Goal: Task Accomplishment & Management: Use online tool/utility

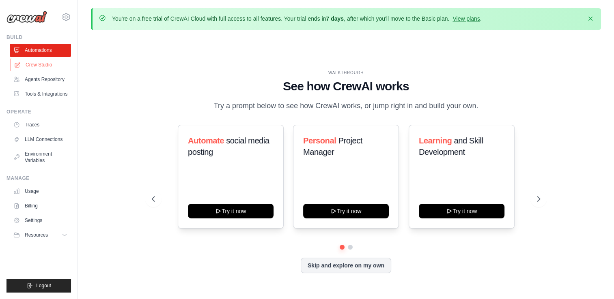
click at [45, 62] on link "Crew Studio" at bounding box center [41, 64] width 61 height 13
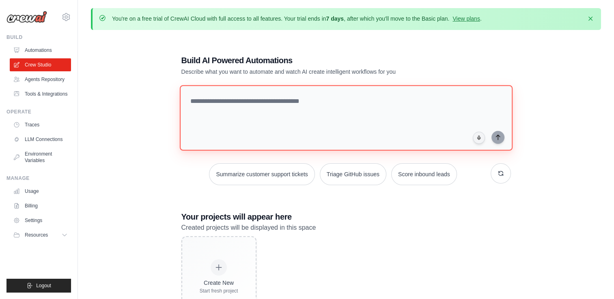
click at [281, 113] on textarea at bounding box center [345, 118] width 333 height 66
type textarea "**********"
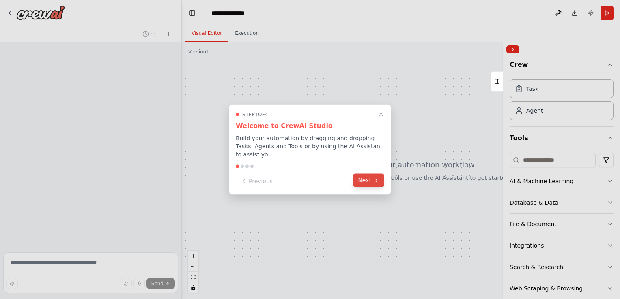
click at [372, 180] on button "Next" at bounding box center [368, 180] width 31 height 13
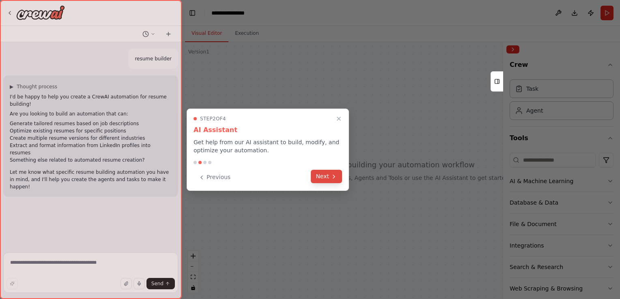
click at [327, 178] on button "Next" at bounding box center [326, 176] width 31 height 13
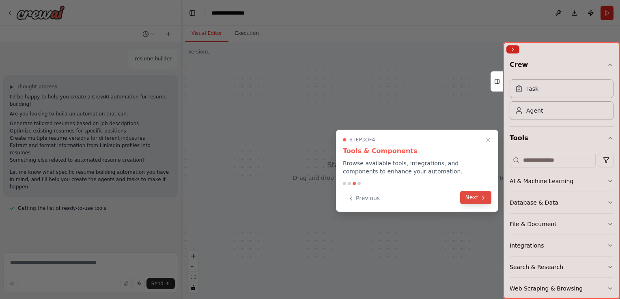
click at [469, 196] on button "Next" at bounding box center [475, 197] width 31 height 13
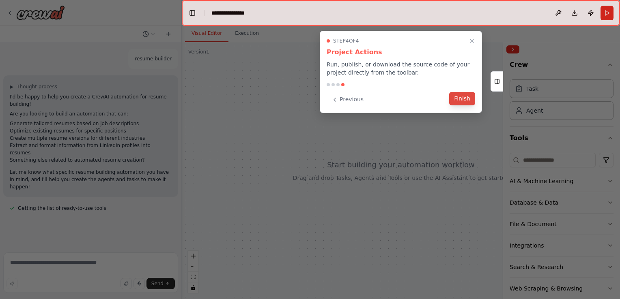
click at [459, 98] on button "Finish" at bounding box center [462, 98] width 26 height 13
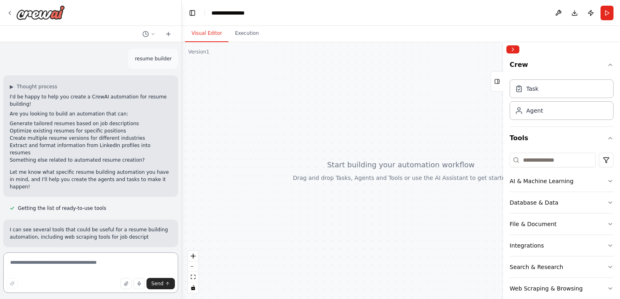
click at [83, 267] on textarea at bounding box center [90, 273] width 175 height 41
click at [58, 262] on textarea at bounding box center [90, 273] width 175 height 41
type textarea "**********"
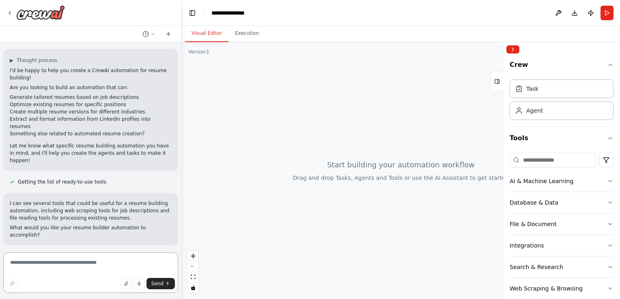
scroll to position [33, 0]
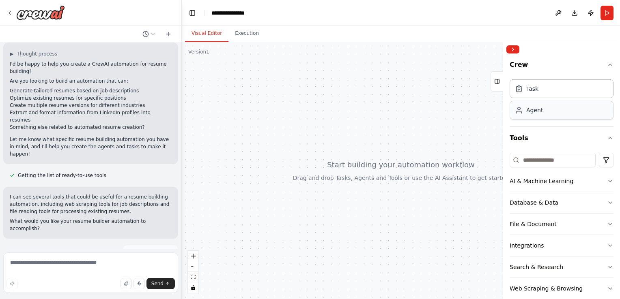
click at [534, 119] on div "Agent" at bounding box center [561, 110] width 104 height 19
click at [607, 179] on icon "button" at bounding box center [610, 181] width 6 height 6
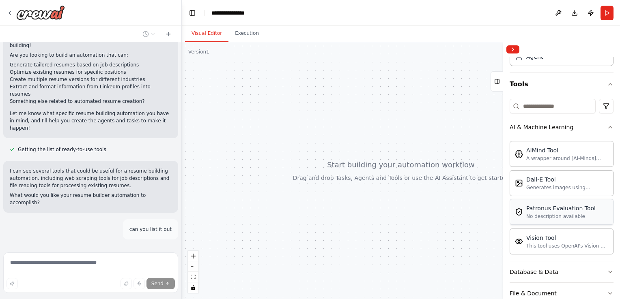
scroll to position [64, 0]
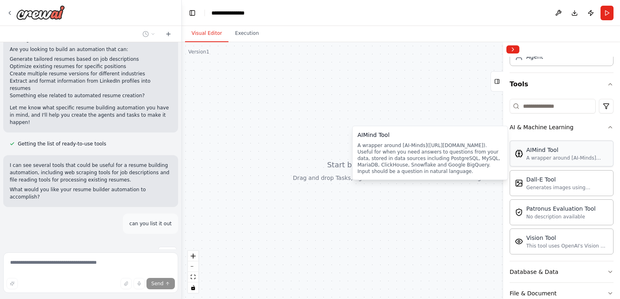
click at [549, 157] on div "A wrapper around [AI-Minds](https://mindsdb.com/minds). Useful for when you nee…" at bounding box center [567, 158] width 82 height 6
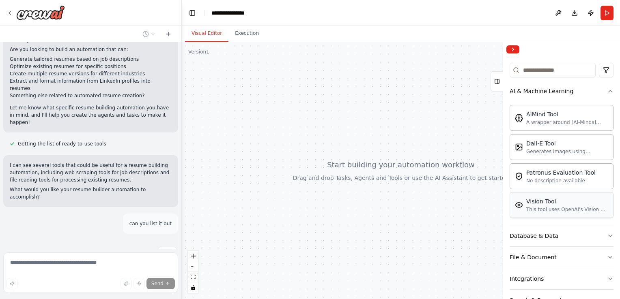
scroll to position [108, 0]
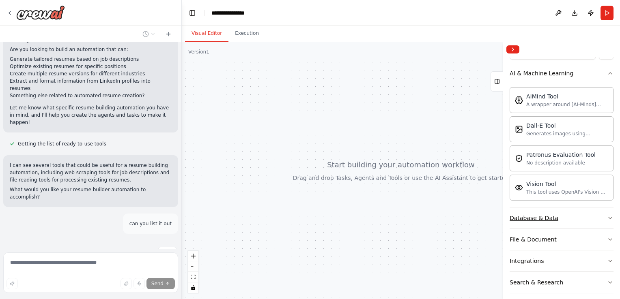
click at [559, 222] on button "Database & Data" at bounding box center [561, 218] width 104 height 21
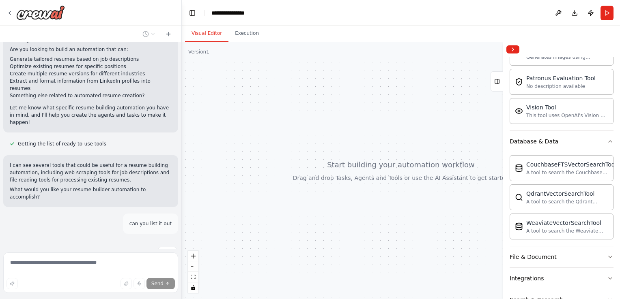
scroll to position [189, 0]
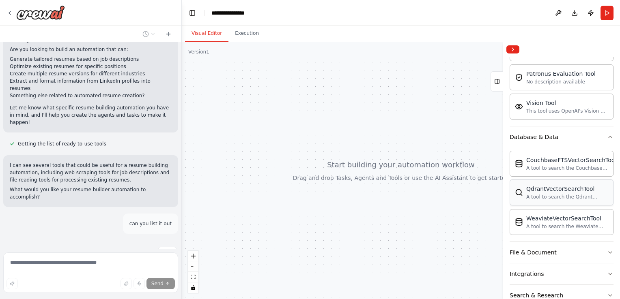
click at [553, 191] on div "QdrantVectorSearchTool A tool to search the Qdrant database for relevant inform…" at bounding box center [567, 192] width 82 height 15
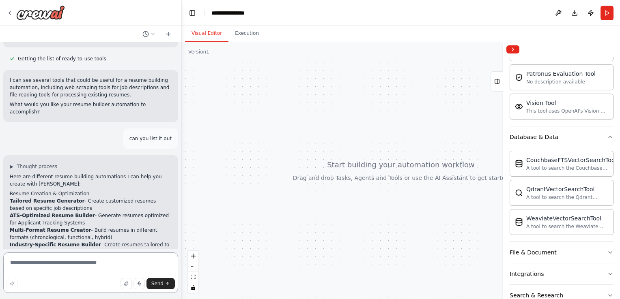
scroll to position [144, 0]
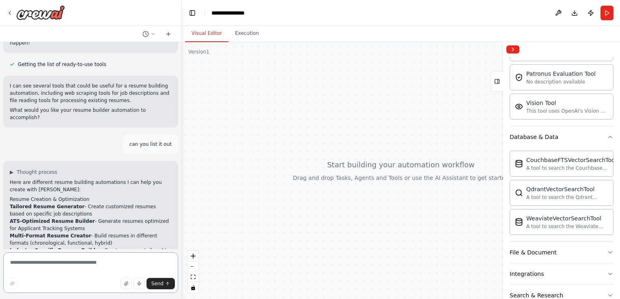
click at [84, 266] on textarea at bounding box center [90, 273] width 175 height 41
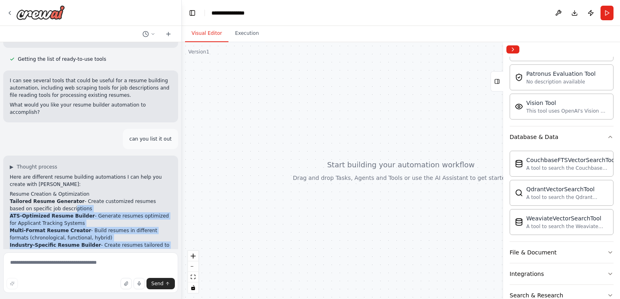
scroll to position [141, 0]
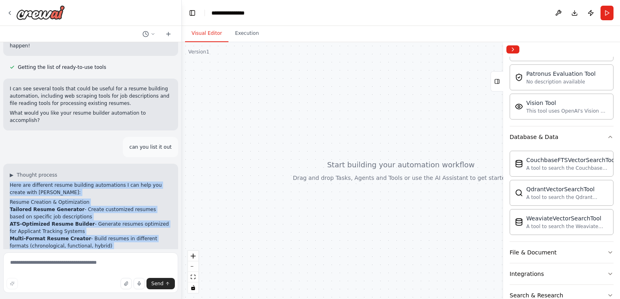
drag, startPoint x: 73, startPoint y: 213, endPoint x: 10, endPoint y: 163, distance: 81.1
copy div "Here are different resume building automations I can help you create with CrewA…"
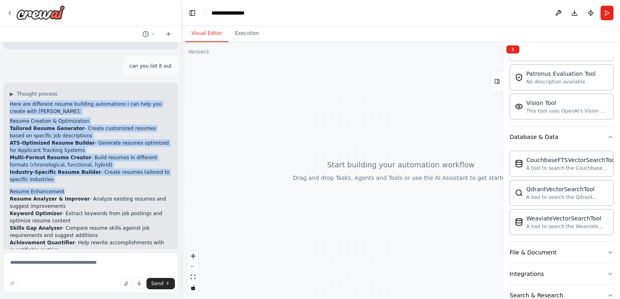
scroll to position [195, 0]
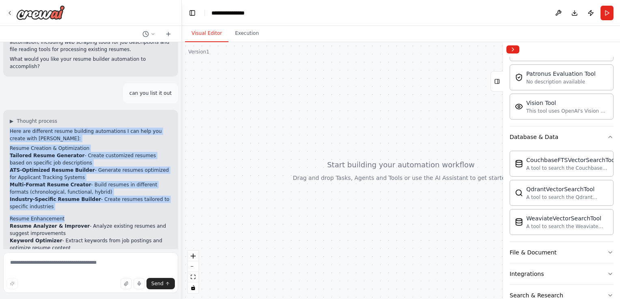
click at [84, 152] on li "Tailored Resume Generator - Create customized resumes based on specific job des…" at bounding box center [91, 159] width 162 height 15
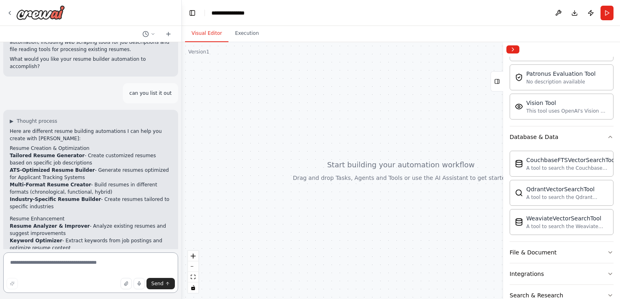
click at [71, 262] on textarea at bounding box center [90, 273] width 175 height 41
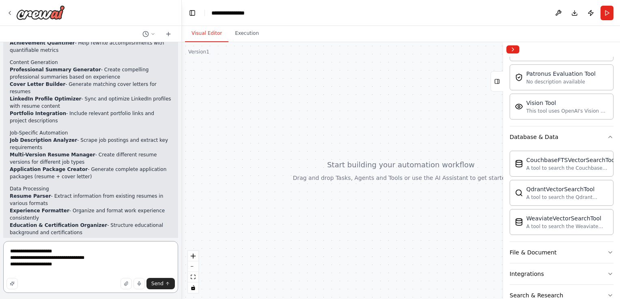
scroll to position [423, 0]
type textarea "**********"
click at [165, 287] on button "Send" at bounding box center [160, 283] width 28 height 11
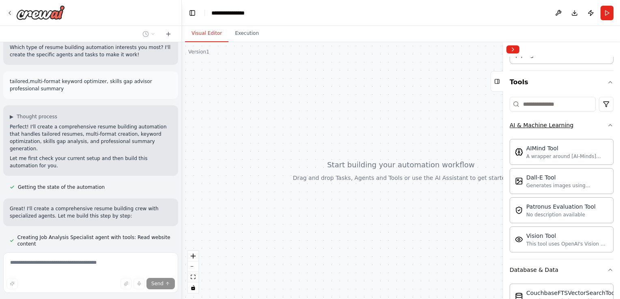
scroll to position [0, 0]
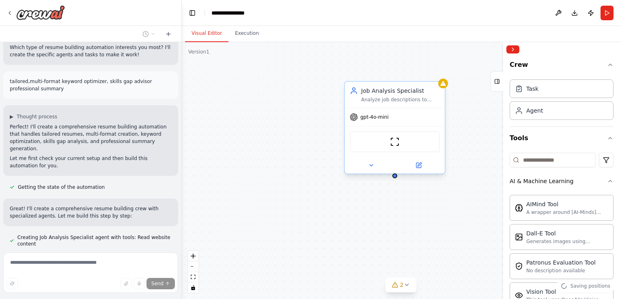
click at [374, 117] on span "gpt-4o-mini" at bounding box center [374, 117] width 28 height 6
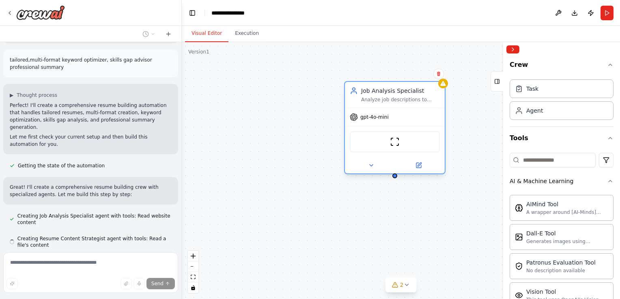
scroll to position [642, 0]
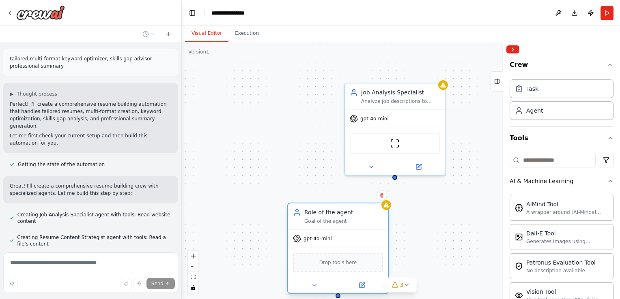
drag, startPoint x: 495, startPoint y: 110, endPoint x: 305, endPoint y: 230, distance: 224.7
click at [305, 230] on div "gpt-4o-mini" at bounding box center [338, 239] width 100 height 18
drag, startPoint x: 350, startPoint y: 225, endPoint x: 305, endPoint y: 137, distance: 98.7
click at [305, 137] on div "Job Analysis Specialist Analyze job descriptions to extract key requirements, s…" at bounding box center [401, 170] width 438 height 257
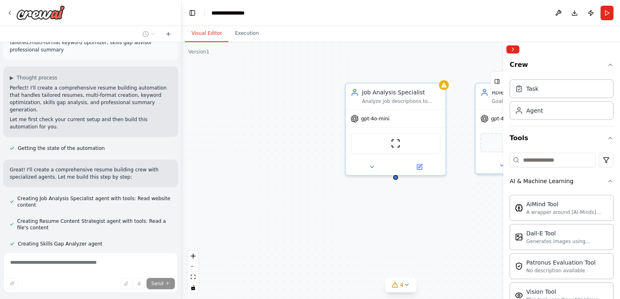
scroll to position [675, 0]
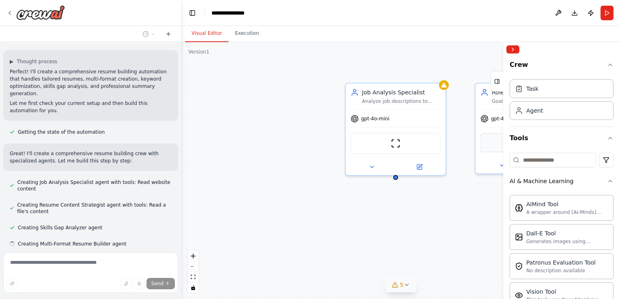
click at [400, 287] on span "5" at bounding box center [402, 285] width 4 height 8
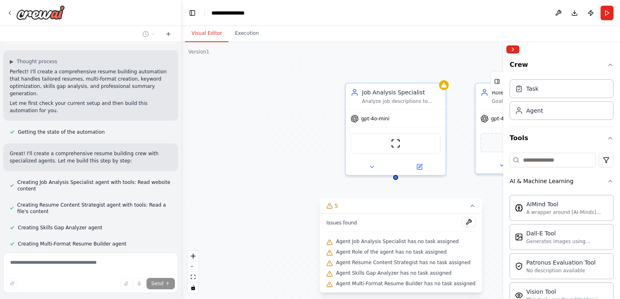
click at [248, 207] on div "Job Analysis Specialist Analyze job descriptions to extract key requirements, s…" at bounding box center [401, 170] width 438 height 257
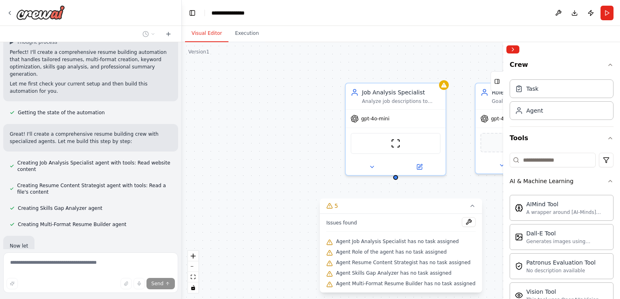
scroll to position [694, 0]
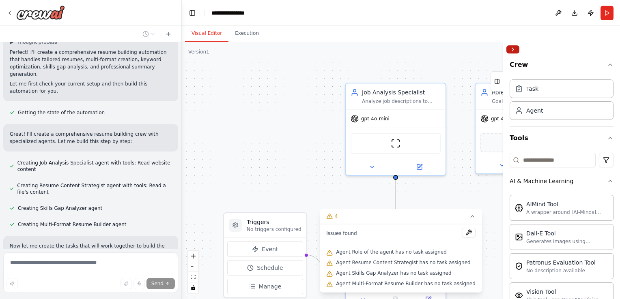
click at [511, 47] on button "Collapse right sidebar" at bounding box center [512, 49] width 13 height 8
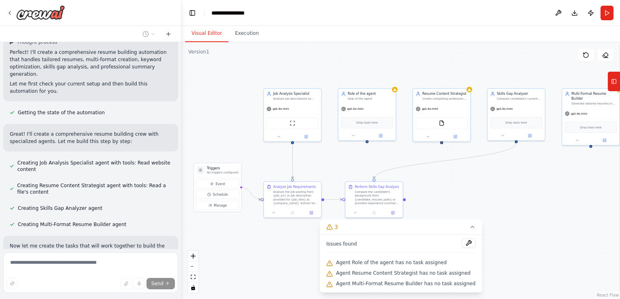
drag, startPoint x: 429, startPoint y: 105, endPoint x: 294, endPoint y: 64, distance: 141.0
click at [294, 64] on div ".deletable-edge-delete-btn { width: 20px; height: 20px; border: 0px solid #ffff…" at bounding box center [401, 170] width 438 height 257
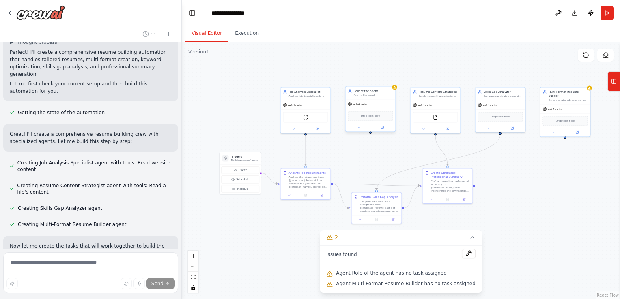
click at [391, 95] on div "Goal of the agent" at bounding box center [372, 95] width 39 height 3
click at [389, 82] on button at bounding box center [388, 78] width 11 height 11
click at [355, 82] on button "Confirm" at bounding box center [365, 78] width 29 height 10
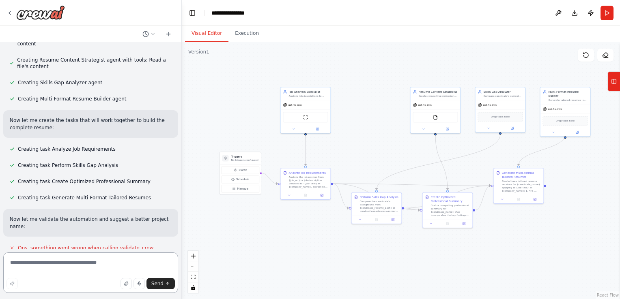
scroll to position [829, 0]
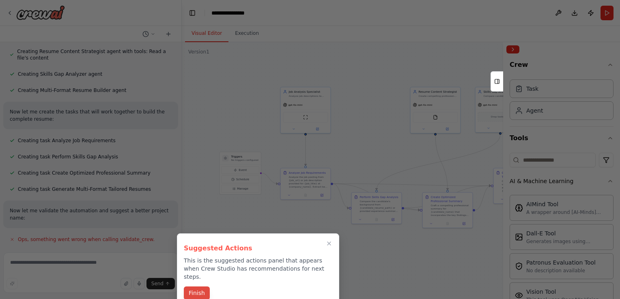
click at [198, 287] on button "Finish" at bounding box center [197, 293] width 26 height 13
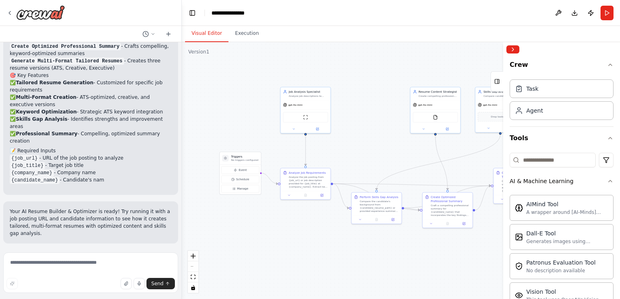
scroll to position [1186, 0]
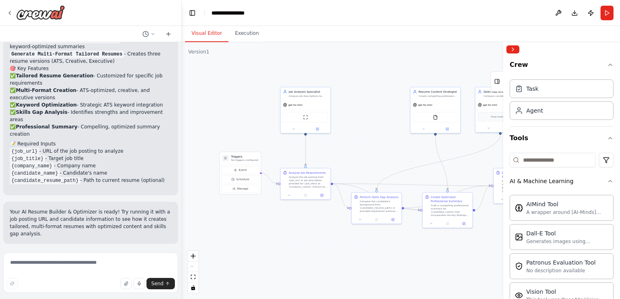
click at [89, 294] on span "Run Automation" at bounding box center [94, 297] width 39 height 6
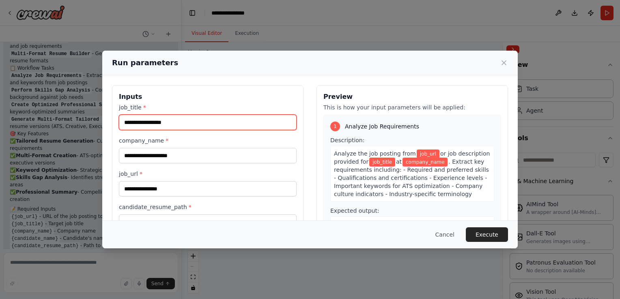
click at [191, 120] on input "job_title *" at bounding box center [208, 122] width 178 height 15
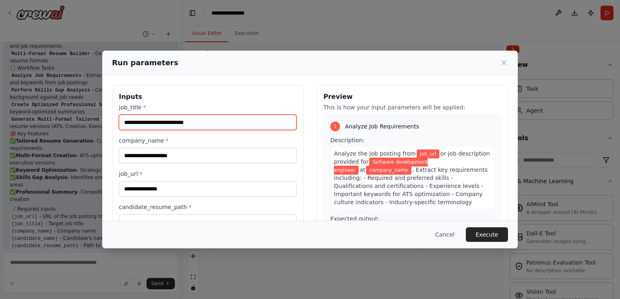
type input "**********"
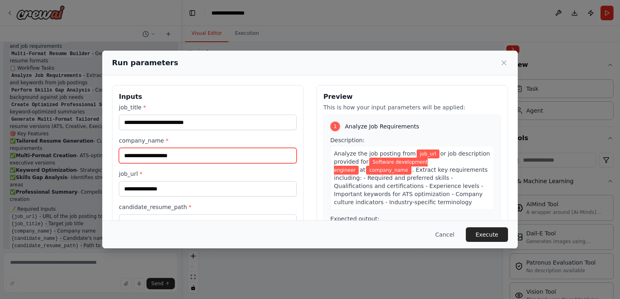
click at [172, 152] on input "company_name *" at bounding box center [208, 155] width 178 height 15
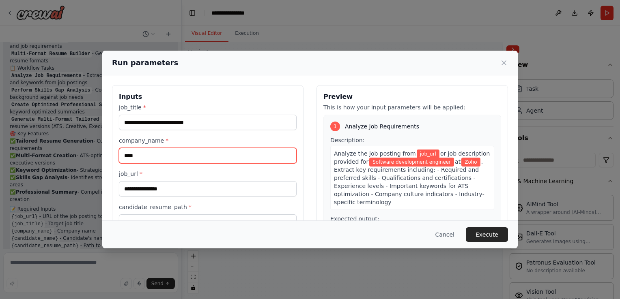
type input "****"
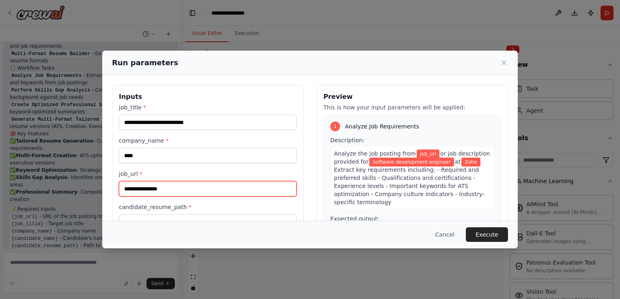
click at [148, 191] on input "job_url *" at bounding box center [208, 188] width 178 height 15
paste input "**********"
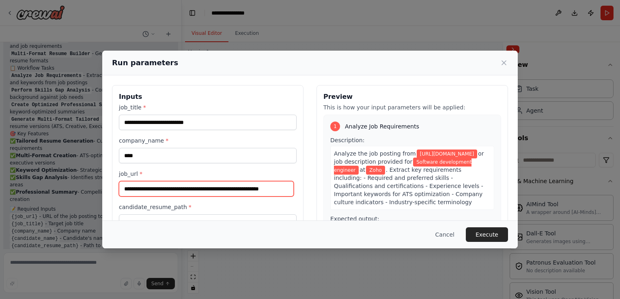
type input "**********"
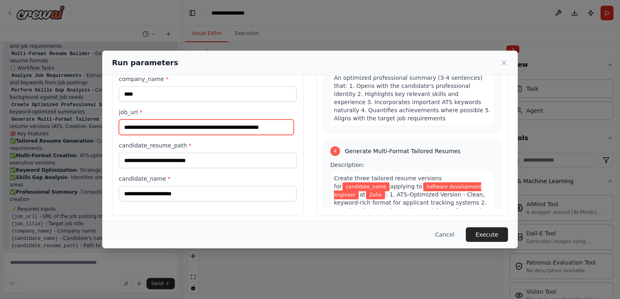
scroll to position [67, 0]
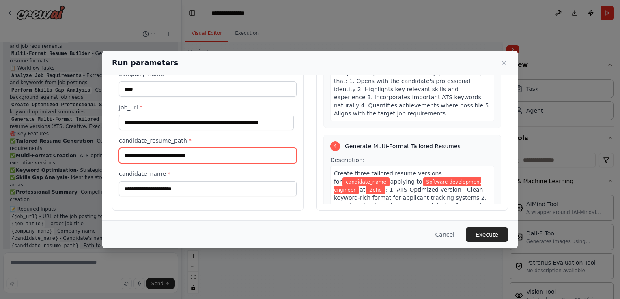
click at [164, 161] on input "candidate_resume_path *" at bounding box center [208, 155] width 178 height 15
click at [255, 155] on input "candidate_resume_path *" at bounding box center [208, 155] width 178 height 15
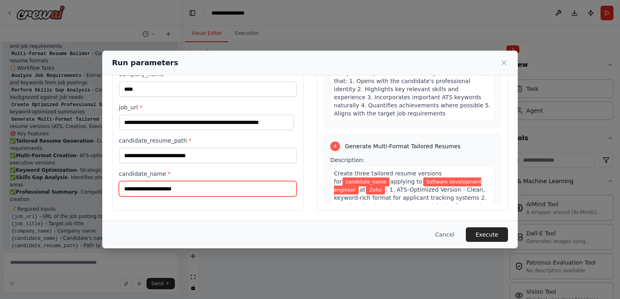
click at [198, 185] on input "candidate_name *" at bounding box center [208, 188] width 178 height 15
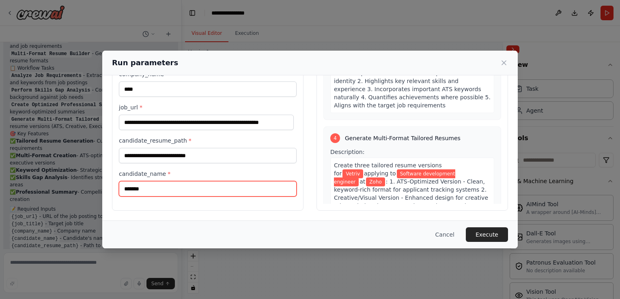
type input "********"
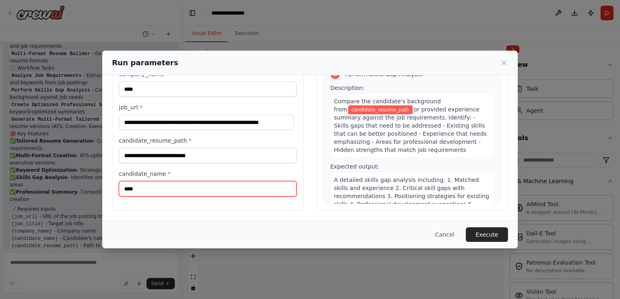
scroll to position [153, 0]
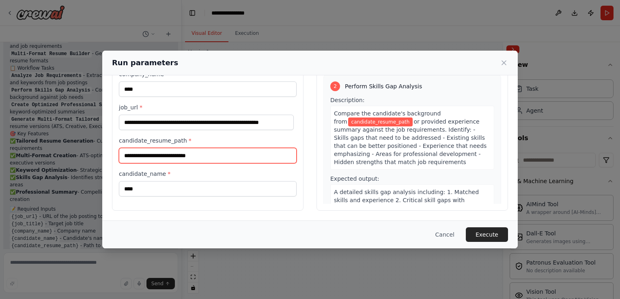
click at [157, 152] on input "candidate_resume_path *" at bounding box center [208, 155] width 178 height 15
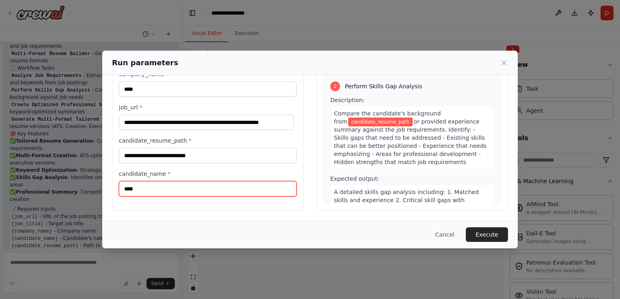
drag, startPoint x: 149, startPoint y: 187, endPoint x: 122, endPoint y: 185, distance: 27.7
click at [122, 185] on input "****" at bounding box center [208, 188] width 178 height 15
type input "********"
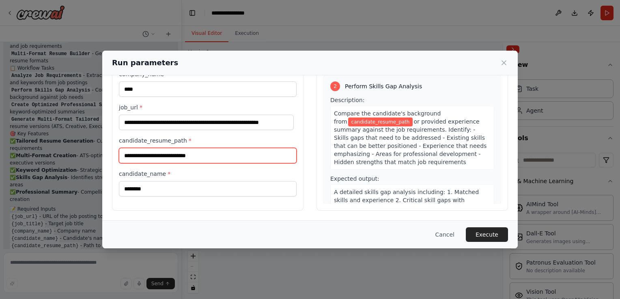
click at [159, 155] on input "candidate_resume_path *" at bounding box center [208, 155] width 178 height 15
paste input "**********"
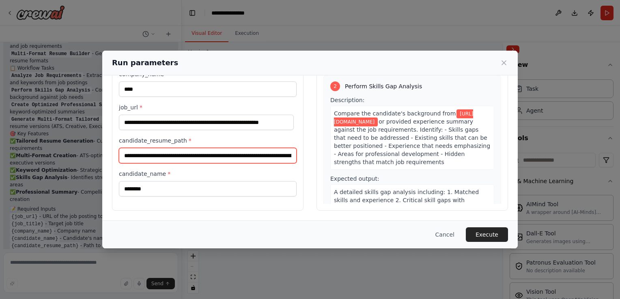
scroll to position [0, 67]
type input "**********"
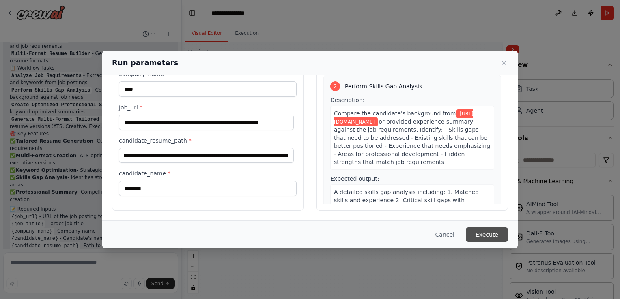
scroll to position [0, 0]
click at [488, 228] on button "Execute" at bounding box center [487, 235] width 42 height 15
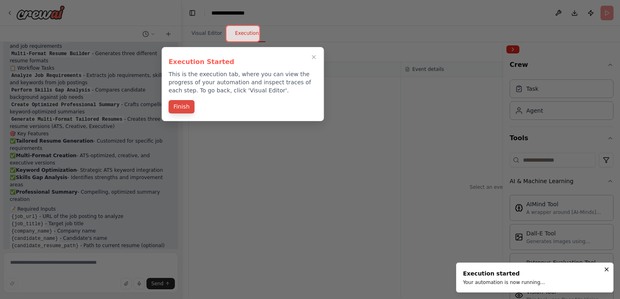
click at [183, 110] on button "Finish" at bounding box center [181, 106] width 26 height 13
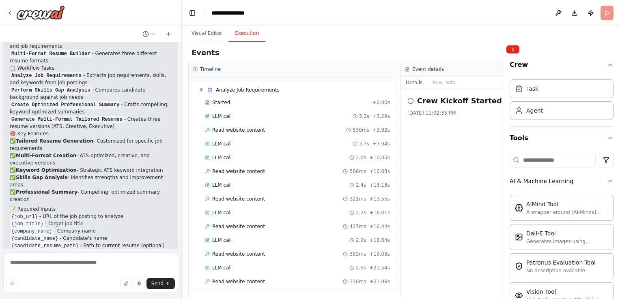
scroll to position [34, 0]
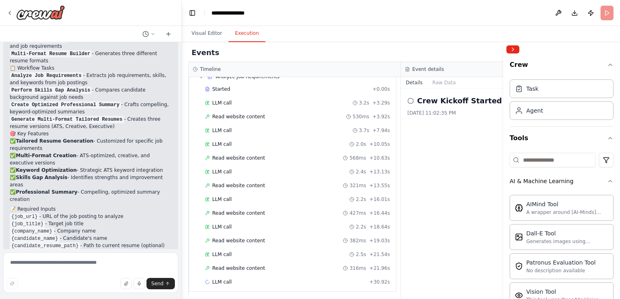
click at [513, 45] on div at bounding box center [561, 49] width 117 height 15
click at [513, 47] on button "Collapse right sidebar" at bounding box center [512, 49] width 13 height 8
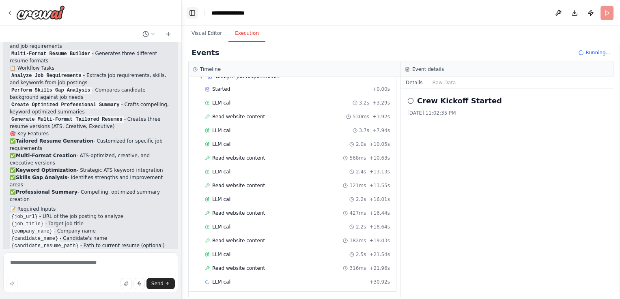
click at [191, 11] on button "Toggle Left Sidebar" at bounding box center [192, 12] width 11 height 11
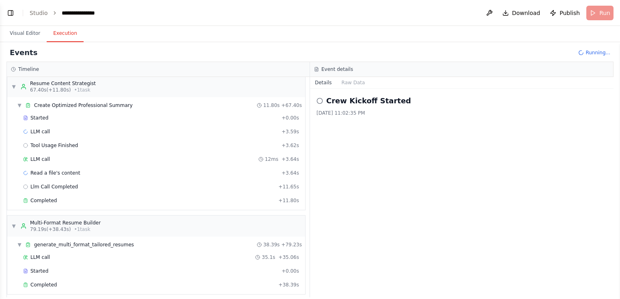
scroll to position [1186, 0]
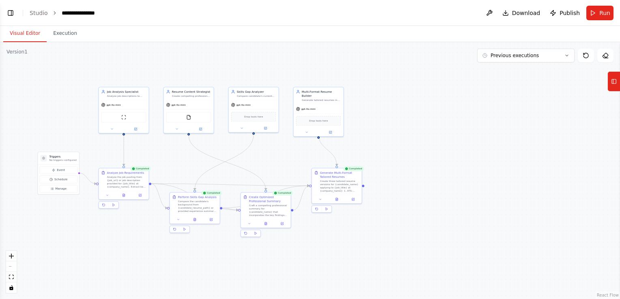
click at [28, 34] on button "Visual Editor" at bounding box center [24, 33] width 43 height 17
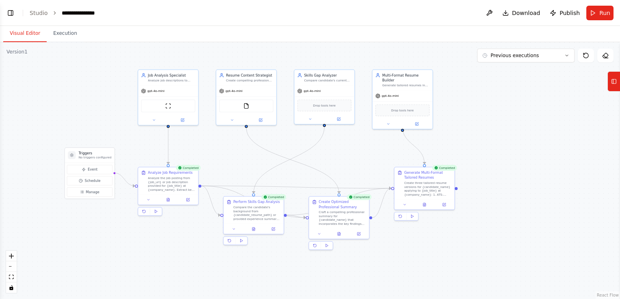
drag, startPoint x: 373, startPoint y: 263, endPoint x: 448, endPoint y: 264, distance: 74.6
click at [448, 264] on div ".deletable-edge-delete-btn { width: 20px; height: 20px; border: 0px solid #ffff…" at bounding box center [310, 170] width 620 height 257
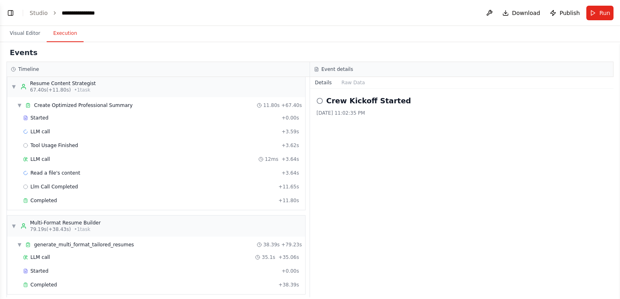
click at [60, 41] on button "Execution" at bounding box center [65, 33] width 37 height 17
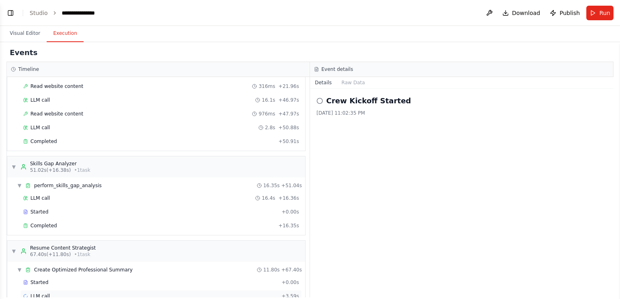
scroll to position [381, 0]
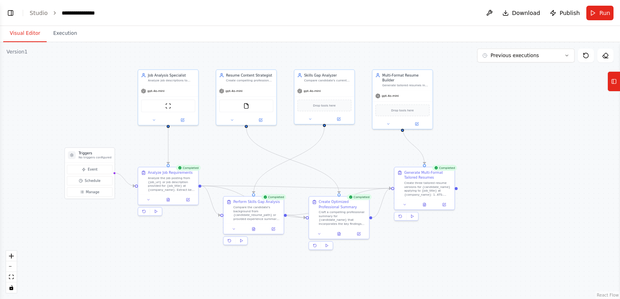
click at [26, 35] on button "Visual Editor" at bounding box center [24, 33] width 43 height 17
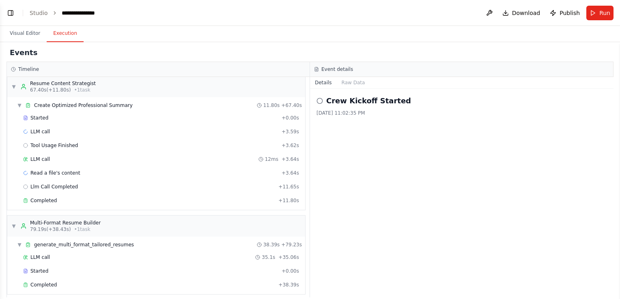
click at [59, 26] on button "Execution" at bounding box center [65, 33] width 37 height 17
click at [604, 17] on span "Run" at bounding box center [604, 13] width 11 height 8
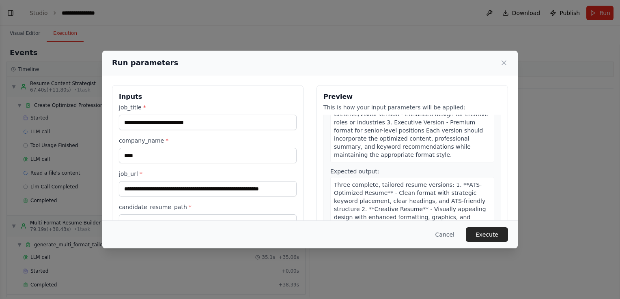
scroll to position [67, 0]
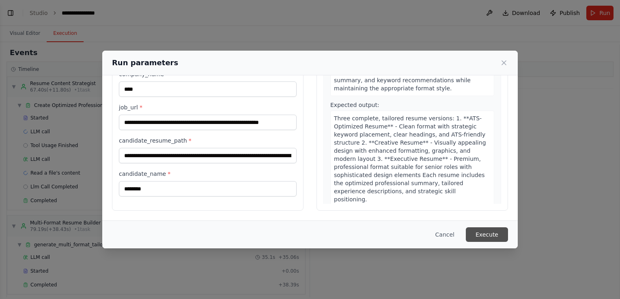
click at [484, 231] on button "Execute" at bounding box center [487, 235] width 42 height 15
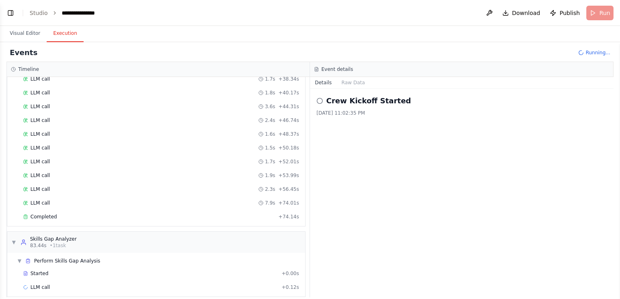
scroll to position [295, 0]
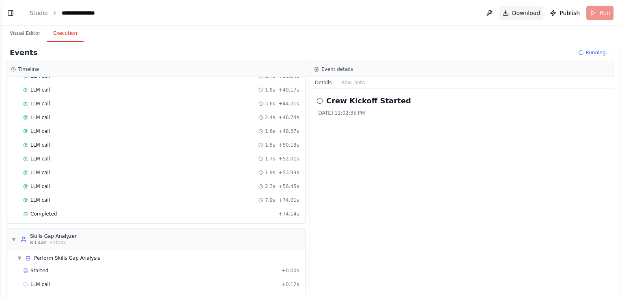
click at [518, 11] on span "Download" at bounding box center [526, 13] width 28 height 8
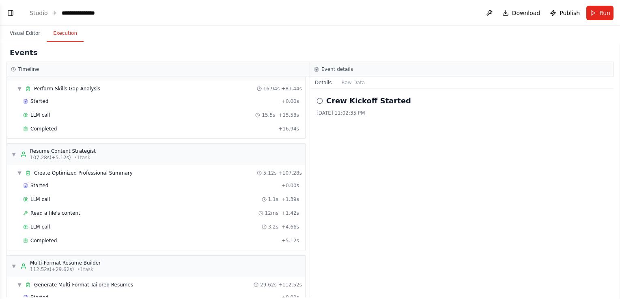
scroll to position [503, 0]
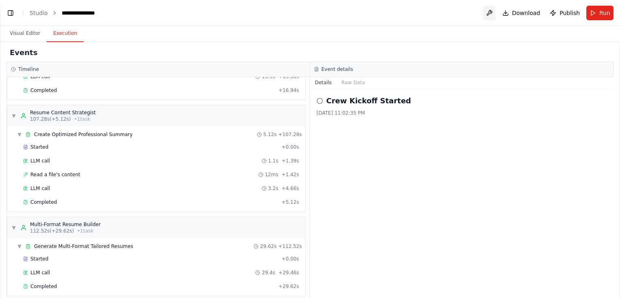
click at [496, 15] on button at bounding box center [489, 13] width 13 height 15
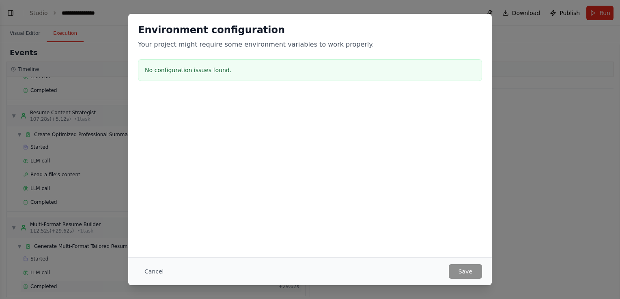
click at [143, 274] on button "Cancel" at bounding box center [154, 271] width 32 height 15
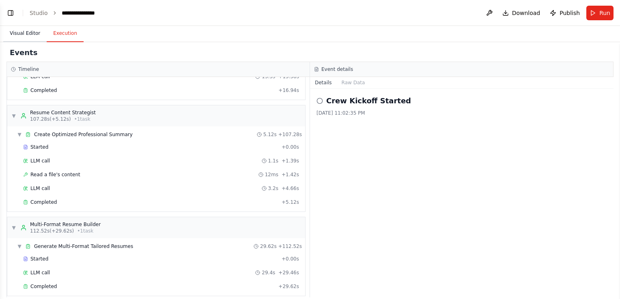
click at [22, 32] on button "Visual Editor" at bounding box center [24, 33] width 43 height 17
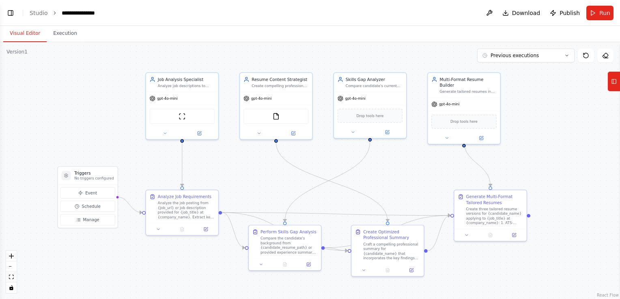
drag, startPoint x: 498, startPoint y: 243, endPoint x: 527, endPoint y: 264, distance: 36.3
click at [527, 264] on div ".deletable-edge-delete-btn { width: 20px; height: 20px; border: 0px solid #ffff…" at bounding box center [310, 170] width 620 height 257
